Goal: Navigation & Orientation: Find specific page/section

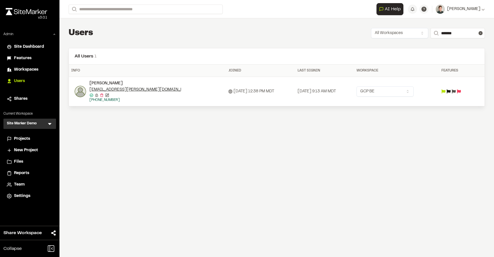
click at [50, 122] on icon at bounding box center [50, 124] width 6 height 6
click at [25, 132] on li at bounding box center [30, 136] width 52 height 13
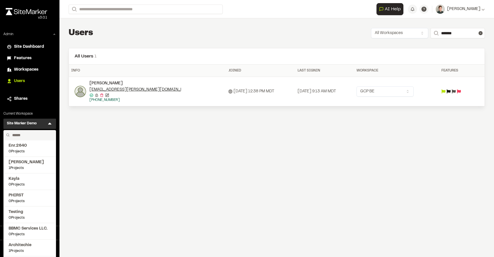
click at [25, 135] on input "text" at bounding box center [31, 135] width 43 height 10
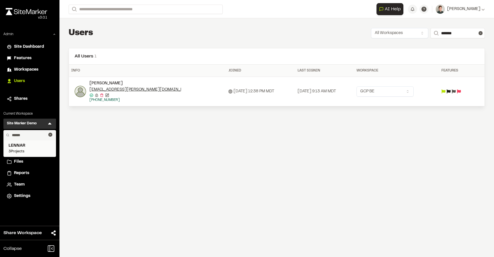
type input "******"
click at [25, 146] on span "LENNAR" at bounding box center [30, 146] width 42 height 6
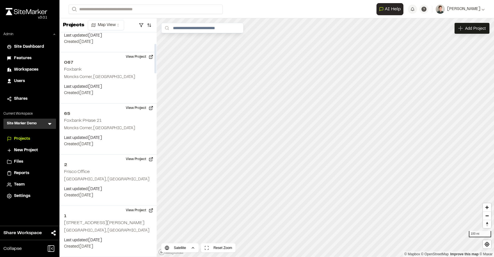
scroll to position [86, 0]
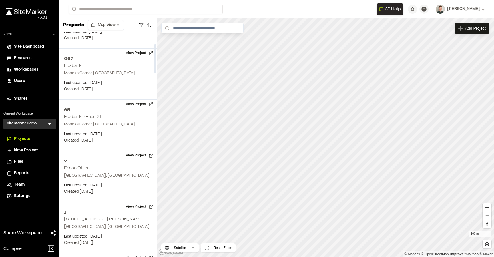
click at [50, 122] on icon at bounding box center [50, 124] width 6 height 6
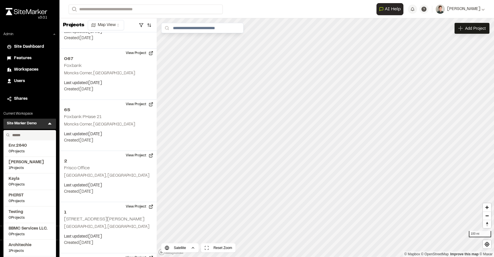
click at [22, 135] on input "text" at bounding box center [31, 135] width 43 height 10
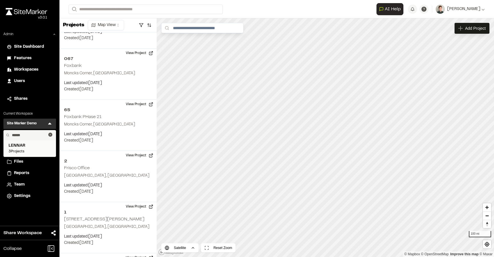
type input "******"
click at [19, 146] on span "LENNAR" at bounding box center [30, 146] width 42 height 6
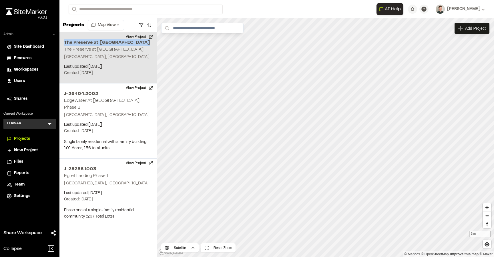
drag, startPoint x: 141, startPoint y: 43, endPoint x: 64, endPoint y: 43, distance: 76.8
click at [64, 43] on h2 "The Preserve at Hilton Head Lakes" at bounding box center [108, 42] width 88 height 7
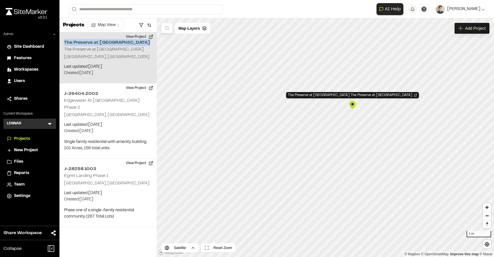
copy h2 "The Preserve at Hilton Head Lakes"
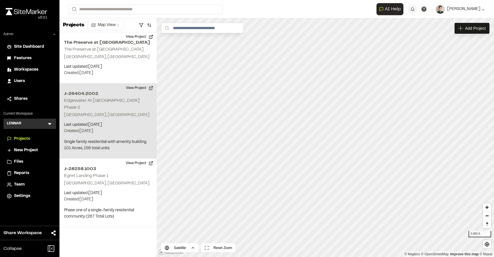
click at [102, 99] on h2 "Edgewater At [GEOGRAPHIC_DATA] Phase 2" at bounding box center [101, 104] width 75 height 11
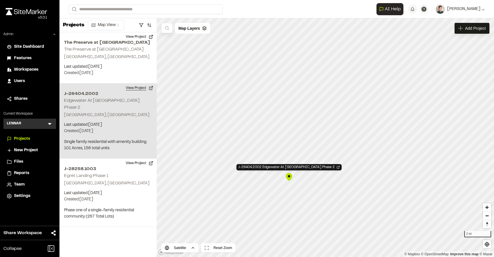
click at [136, 86] on button "View Project" at bounding box center [139, 87] width 34 height 9
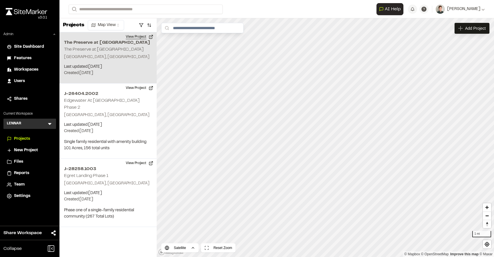
click at [137, 40] on button "View Project" at bounding box center [139, 36] width 34 height 9
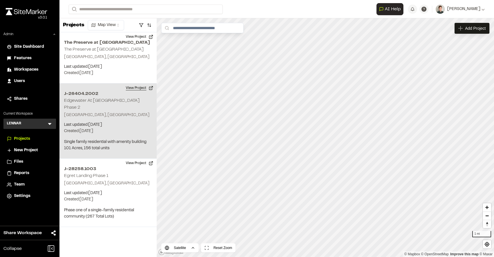
click at [141, 90] on button "View Project" at bounding box center [139, 87] width 34 height 9
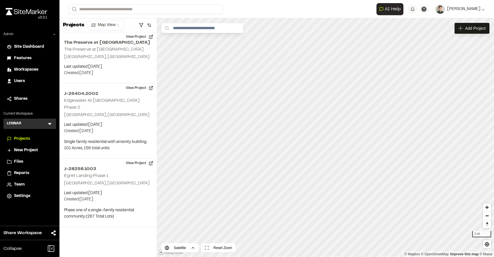
click at [17, 183] on span "Team" at bounding box center [19, 184] width 11 height 6
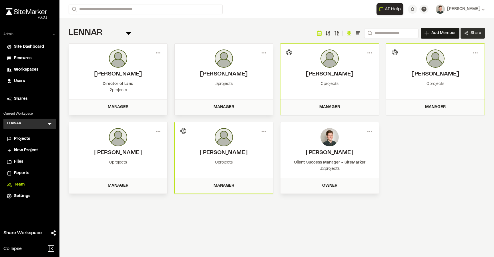
click at [467, 35] on link "Share" at bounding box center [472, 33] width 24 height 11
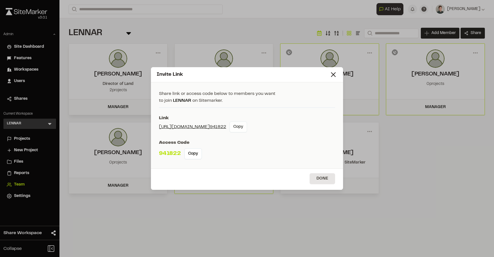
click at [244, 126] on button "Copy" at bounding box center [237, 126] width 17 height 11
click at [329, 71] on div "Invite Link" at bounding box center [243, 75] width 173 height 8
click at [332, 73] on line at bounding box center [333, 75] width 4 height 4
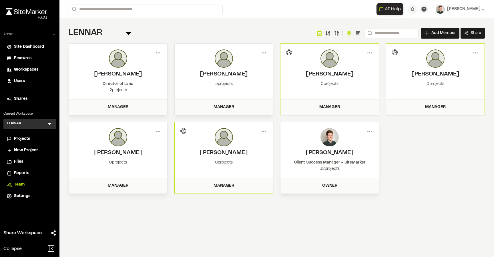
click at [247, 31] on div "LENNAR Team Menu Search Add Member Invite New Team Member * Required Name Email…" at bounding box center [277, 32] width 416 height 11
click at [21, 139] on span "Projects" at bounding box center [22, 139] width 16 height 6
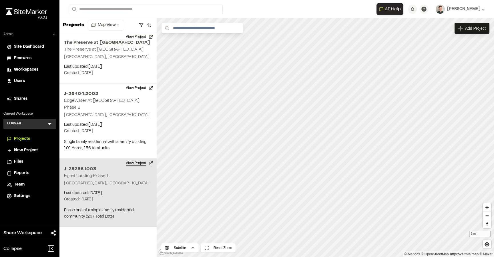
click at [141, 159] on button "View Project" at bounding box center [139, 163] width 34 height 9
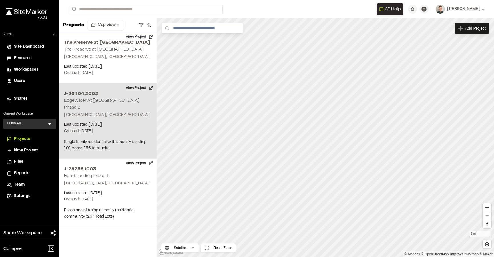
click at [138, 90] on button "View Project" at bounding box center [139, 87] width 34 height 9
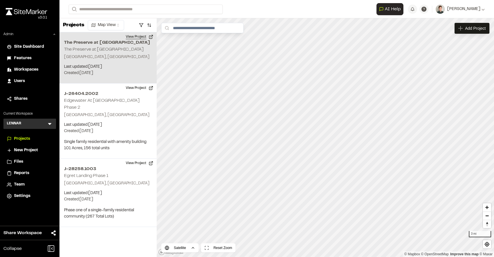
click at [135, 39] on button "View Project" at bounding box center [139, 36] width 34 height 9
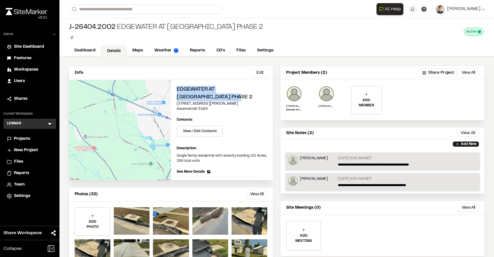
drag, startPoint x: 207, startPoint y: 97, endPoint x: 173, endPoint y: 91, distance: 34.5
click at [173, 91] on div "Edgewater At New Hampstead Phase 2 100 Hetherington Lane Savannah , GA 31419 Ed…" at bounding box center [222, 130] width 102 height 100
copy h2 "Edgewater At [GEOGRAPHIC_DATA] Phase 2"
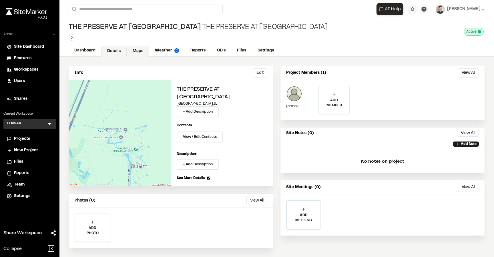
click at [138, 51] on link "Maps" at bounding box center [138, 51] width 23 height 11
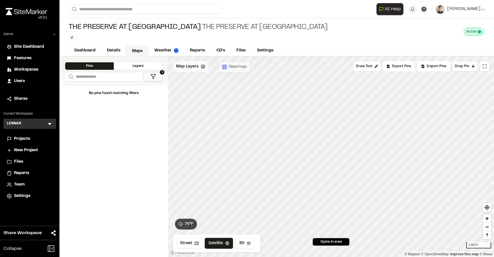
click at [199, 68] on div "Map Layers" at bounding box center [191, 66] width 36 height 11
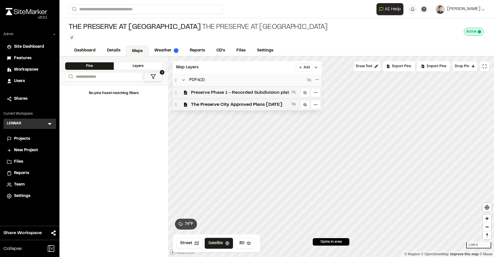
click at [204, 90] on span "Preserve Phase 1 - Recorded Subdivision plat" at bounding box center [240, 92] width 98 height 7
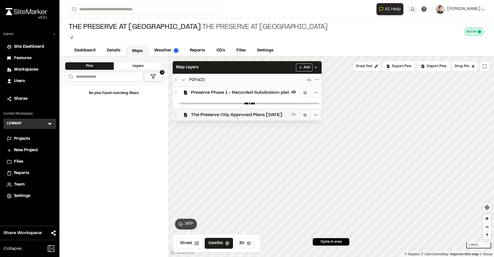
click at [197, 112] on span "The Preserve City Approved Plans 2023.04.10" at bounding box center [240, 114] width 98 height 7
click at [225, 76] on div "PDFs ( 2 )" at bounding box center [247, 80] width 149 height 13
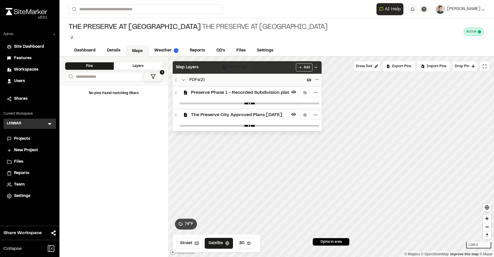
click at [225, 70] on div "Map Layers Add" at bounding box center [247, 67] width 149 height 13
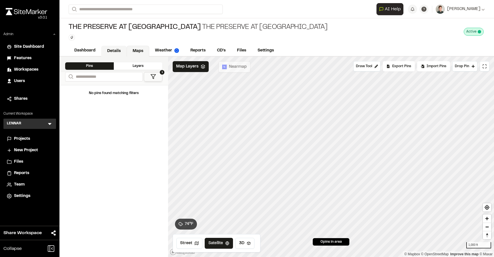
click at [107, 48] on link "Details" at bounding box center [113, 51] width 25 height 11
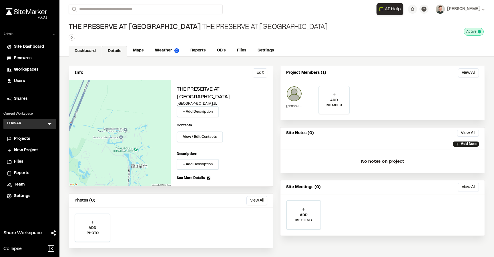
click at [93, 51] on link "Dashboard" at bounding box center [85, 51] width 33 height 11
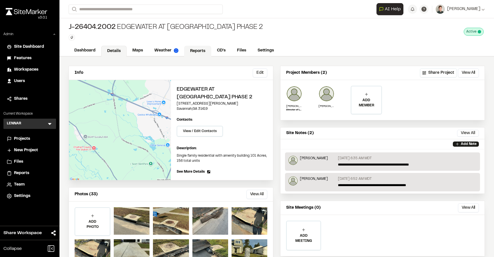
click at [195, 55] on link "Reports" at bounding box center [197, 51] width 27 height 11
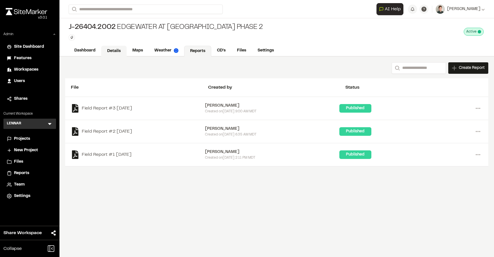
click at [118, 52] on link "Details" at bounding box center [113, 51] width 25 height 11
